Goal: Information Seeking & Learning: Learn about a topic

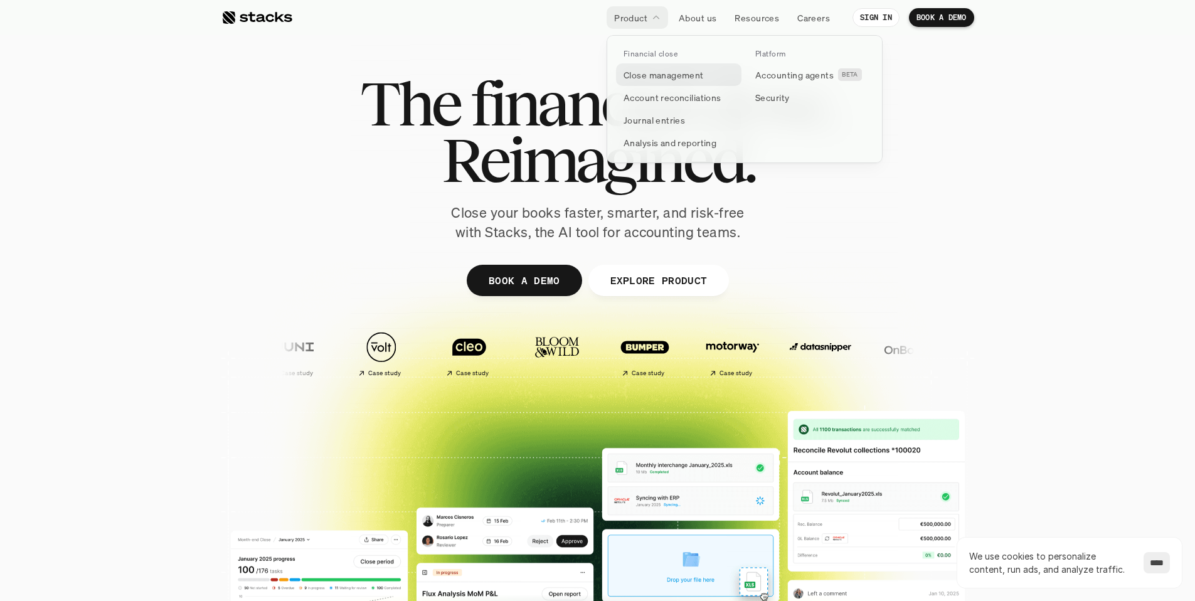
click at [678, 73] on p "Close management" at bounding box center [664, 74] width 80 height 13
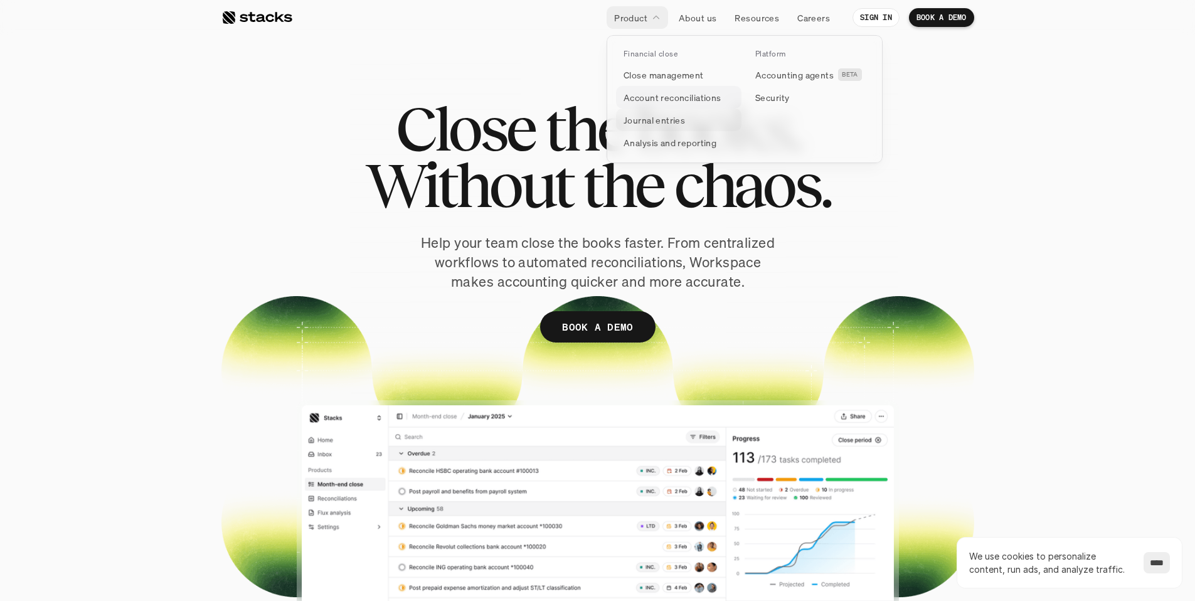
click at [660, 98] on p "Account reconciliations" at bounding box center [673, 97] width 98 height 13
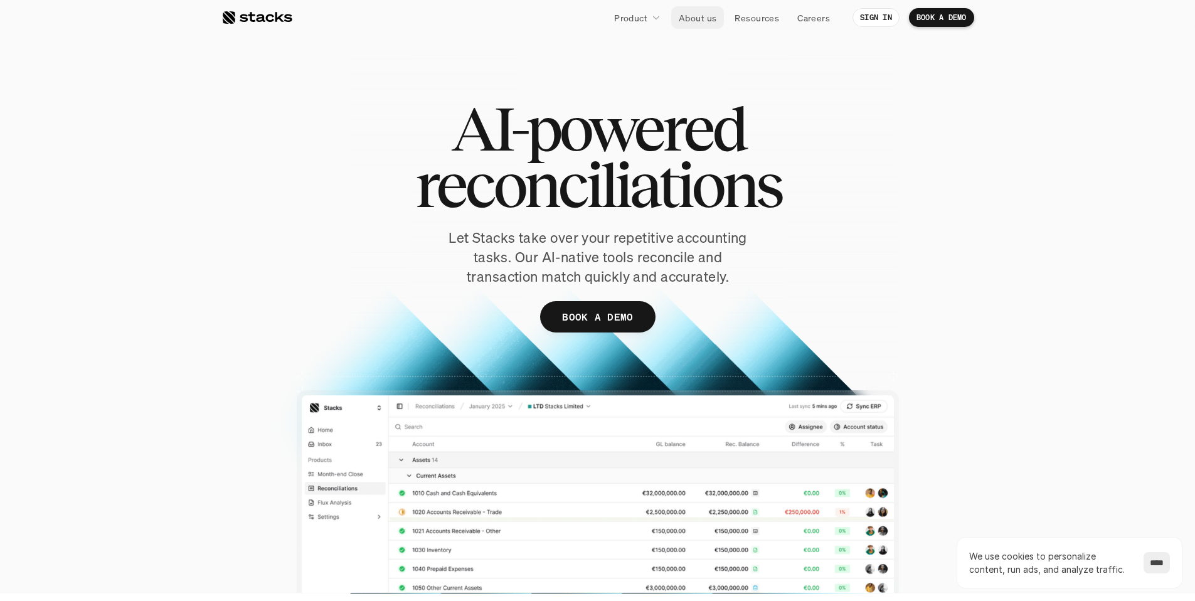
click at [697, 14] on p "About us" at bounding box center [698, 17] width 38 height 13
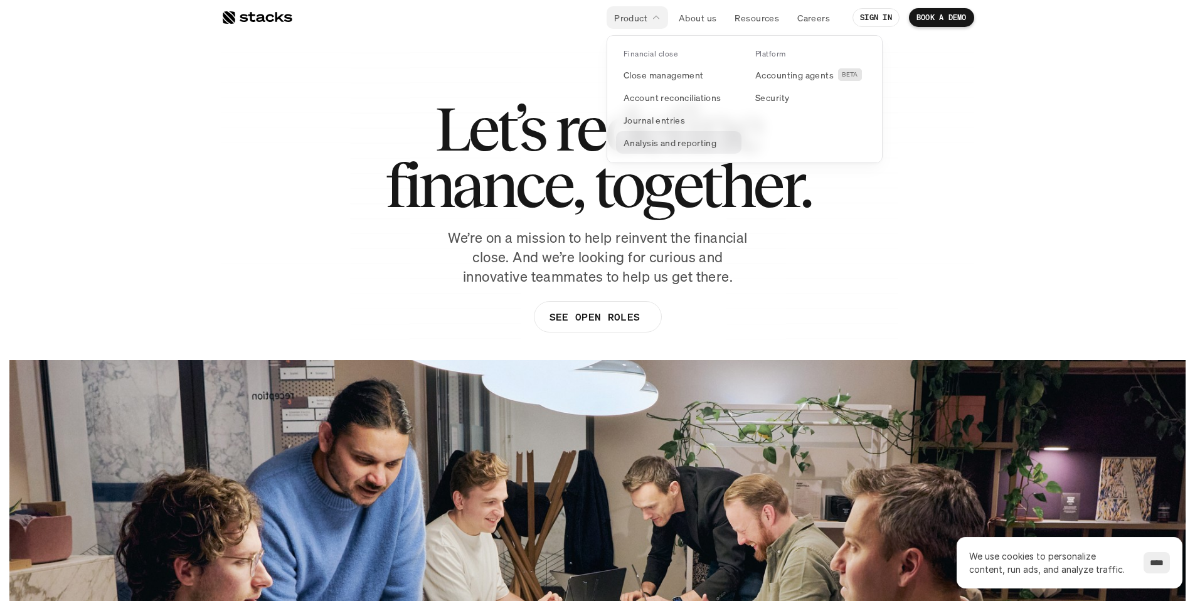
click at [673, 145] on p "Analysis and reporting" at bounding box center [670, 142] width 93 height 13
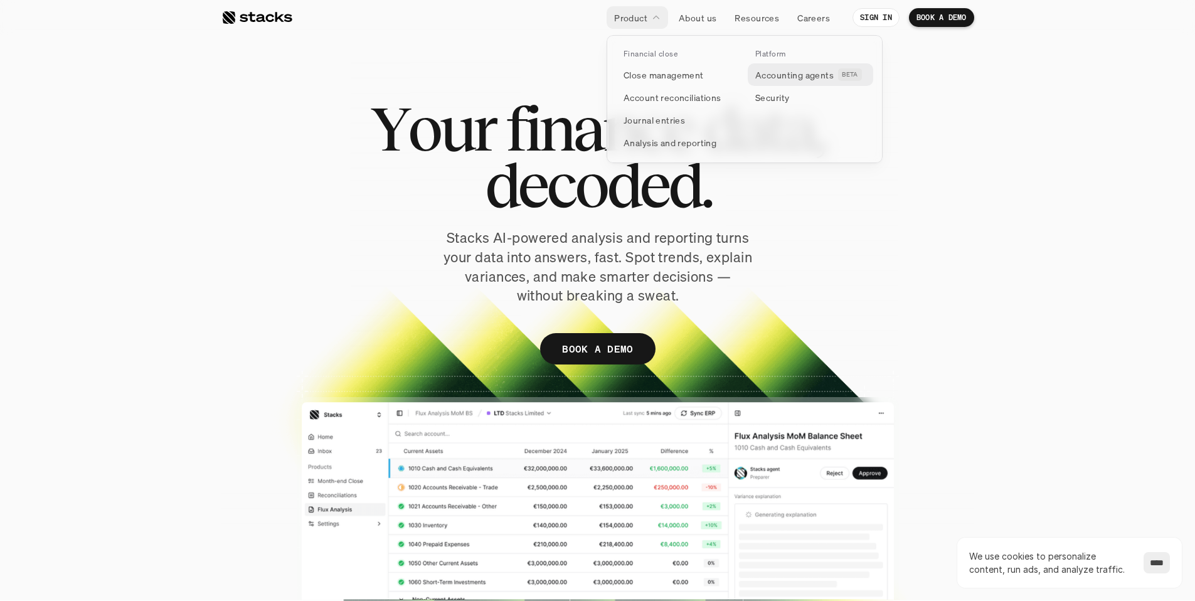
click at [782, 75] on p "Accounting agents" at bounding box center [794, 74] width 78 height 13
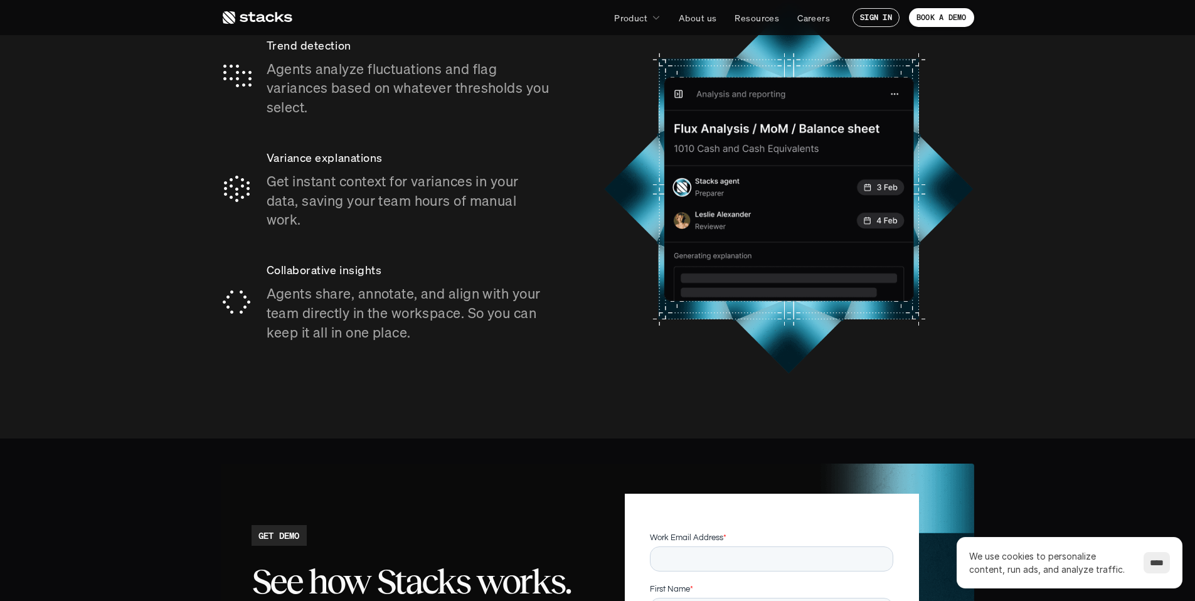
scroll to position [2264, 0]
